Goal: Use online tool/utility: Utilize a website feature to perform a specific function

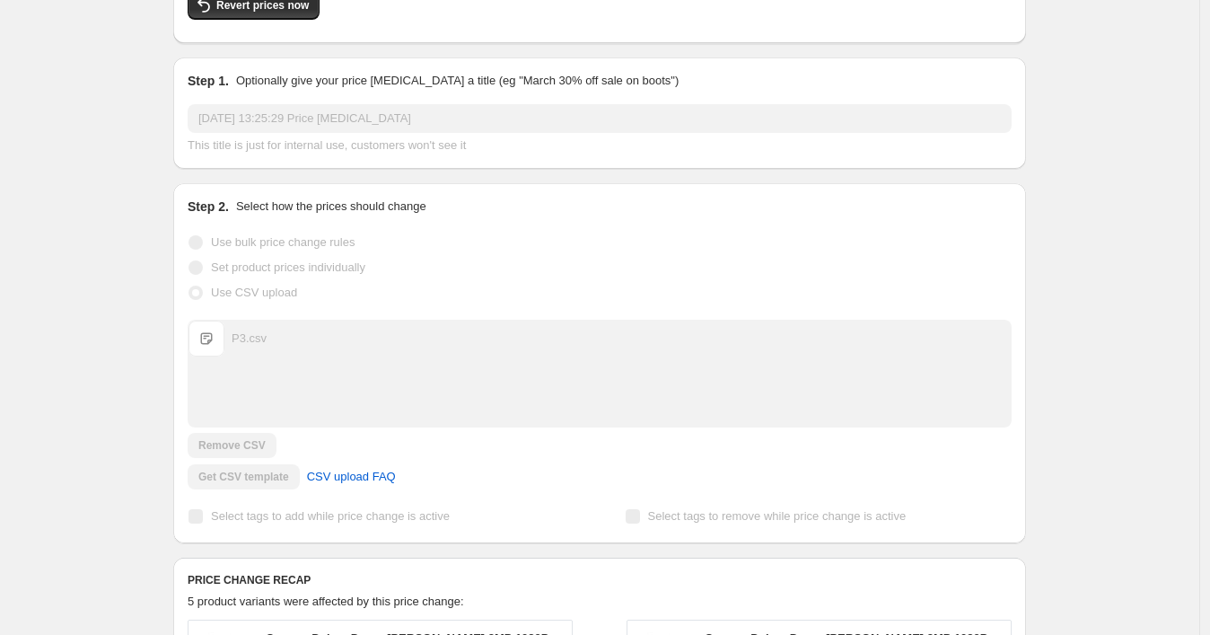
scroll to position [100, 0]
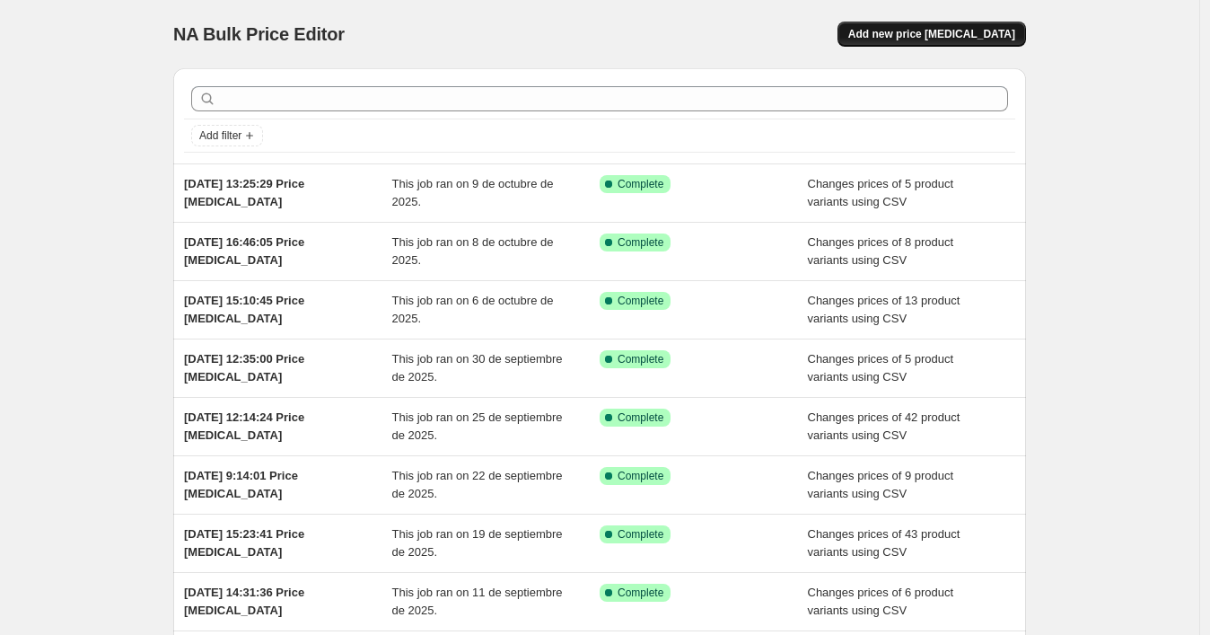
click at [920, 26] on button "Add new price [MEDICAL_DATA]" at bounding box center [932, 34] width 189 height 25
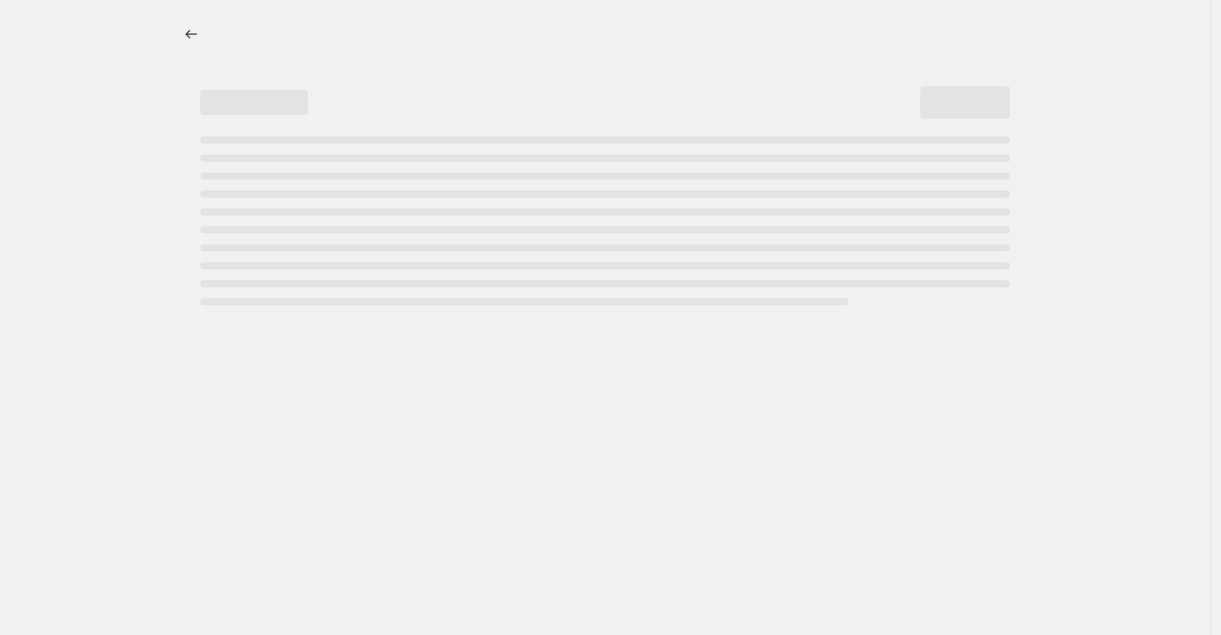
select select "percentage"
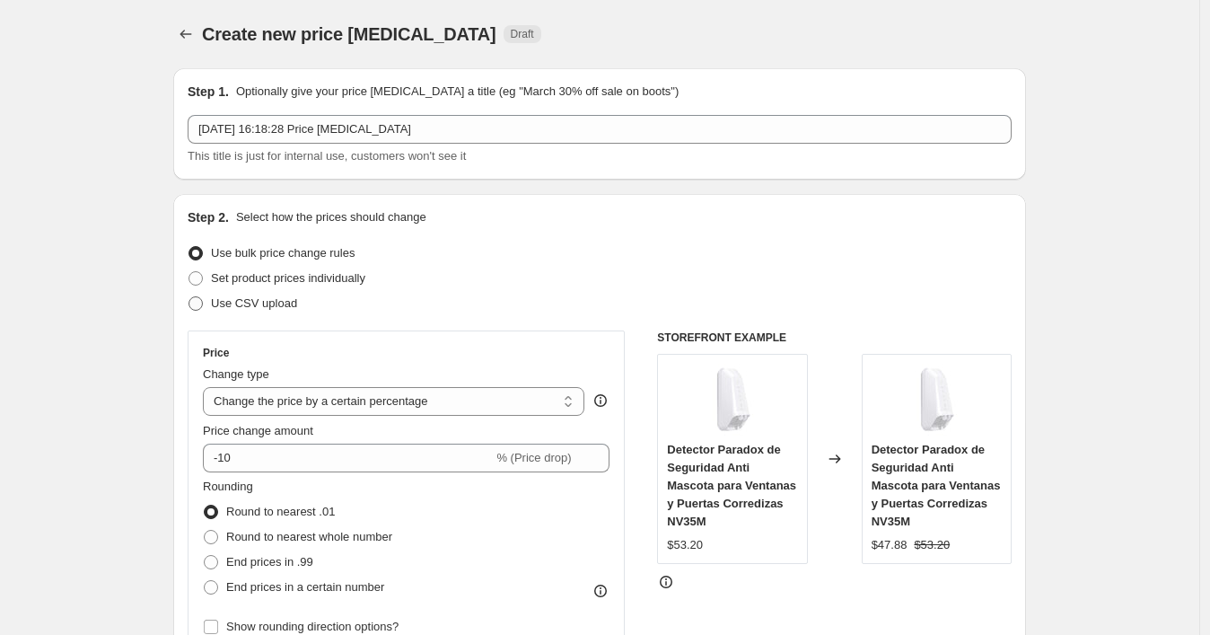
click at [217, 302] on span "Use CSV upload" at bounding box center [254, 302] width 86 height 13
click at [189, 297] on input "Use CSV upload" at bounding box center [189, 296] width 1 height 1
radio input "true"
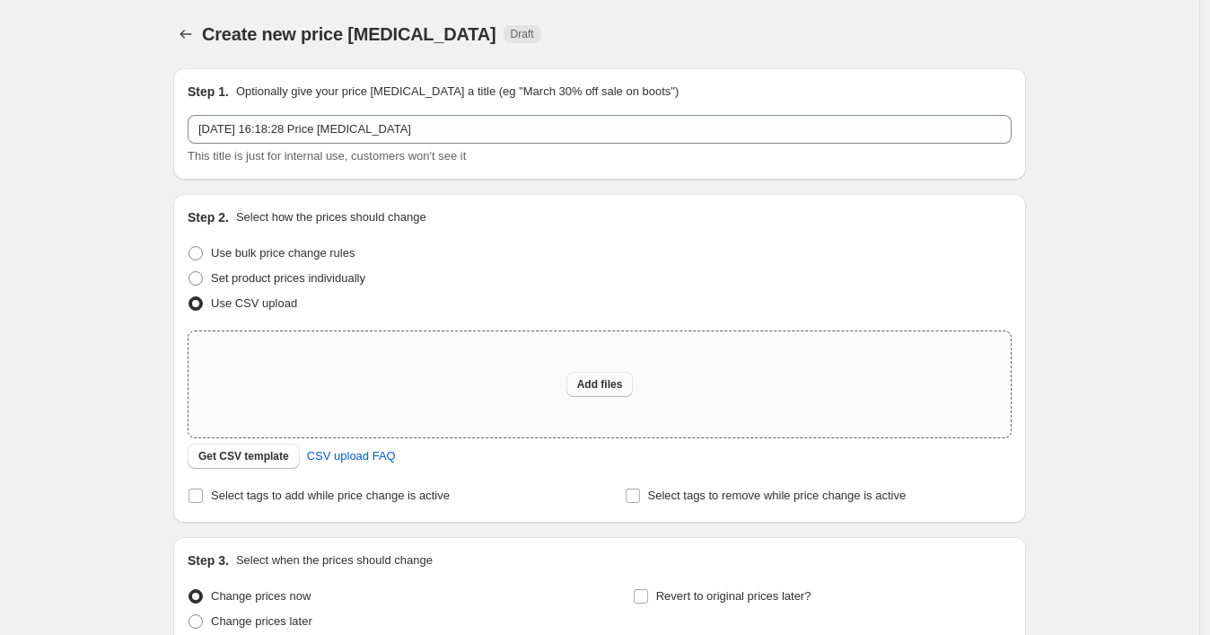
click at [604, 384] on span "Add files" at bounding box center [600, 384] width 46 height 14
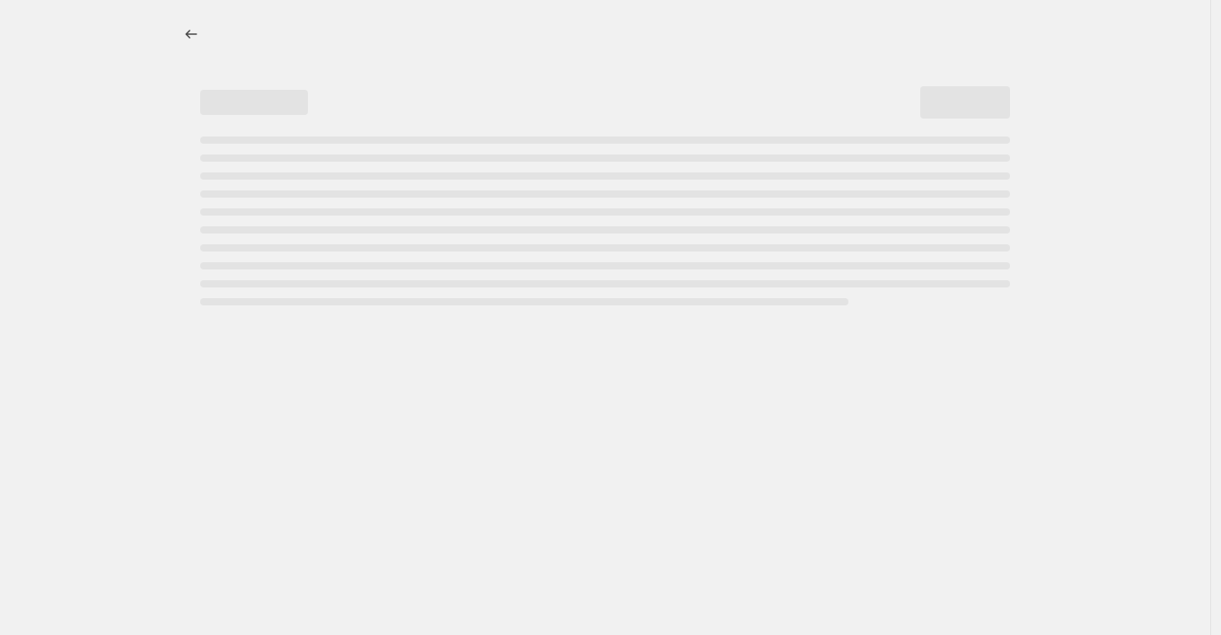
select select "percentage"
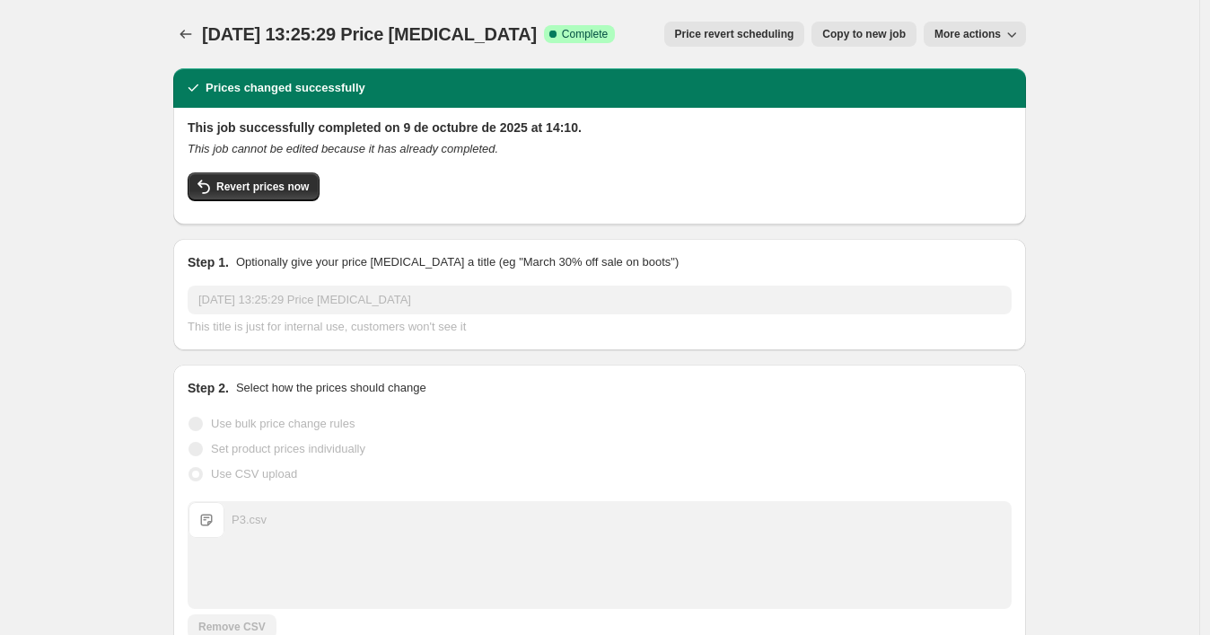
scroll to position [100, 0]
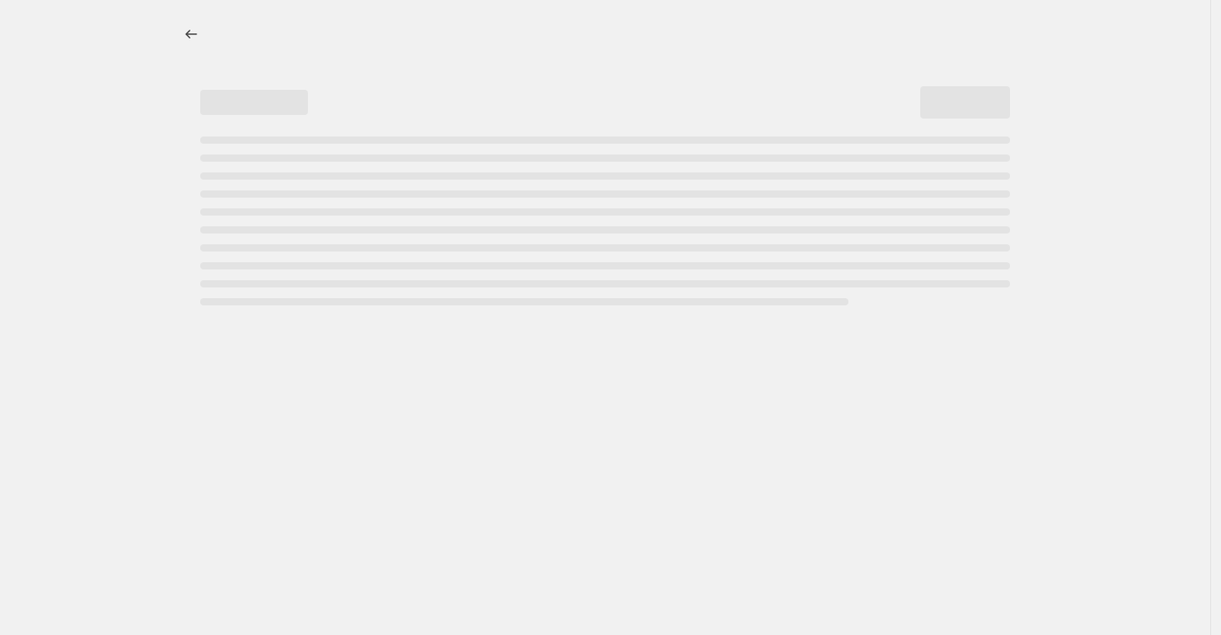
select select "percentage"
